Goal: Find specific page/section: Find specific page/section

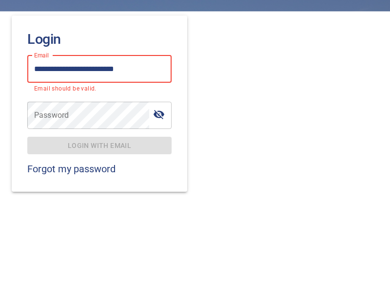
type input "**********"
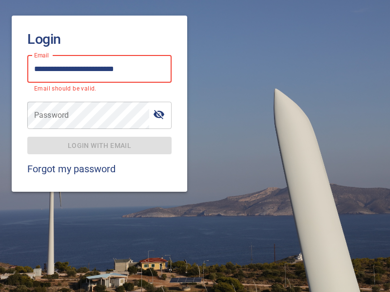
click at [99, 140] on span "Login with email" at bounding box center [99, 146] width 129 height 12
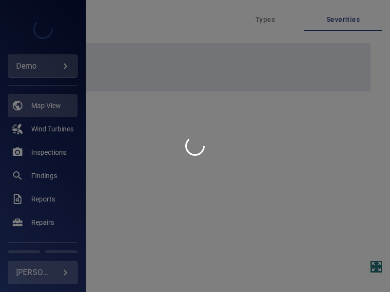
type input "****"
